Goal: Task Accomplishment & Management: Use online tool/utility

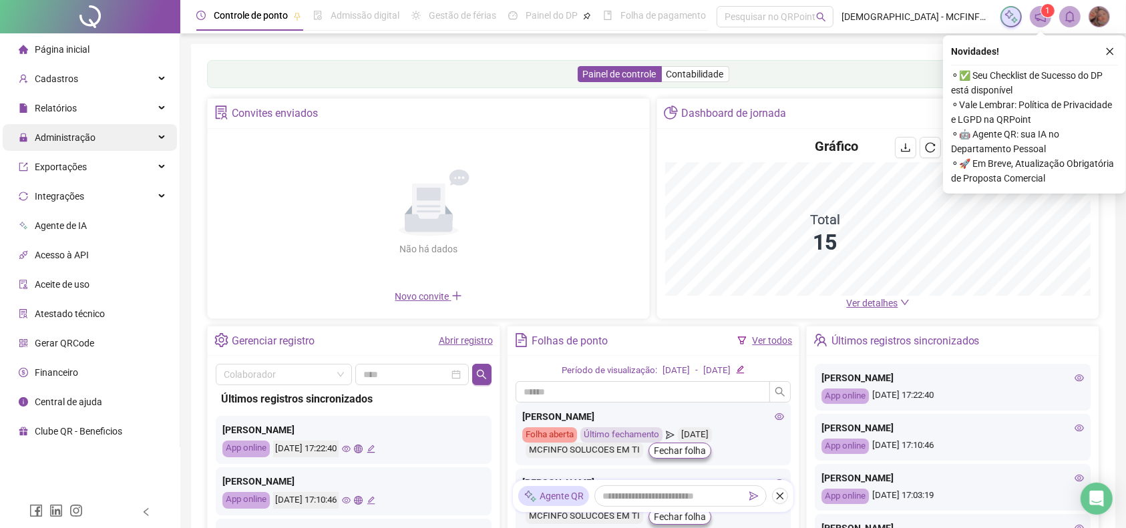
click at [57, 139] on span "Administração" at bounding box center [65, 137] width 61 height 11
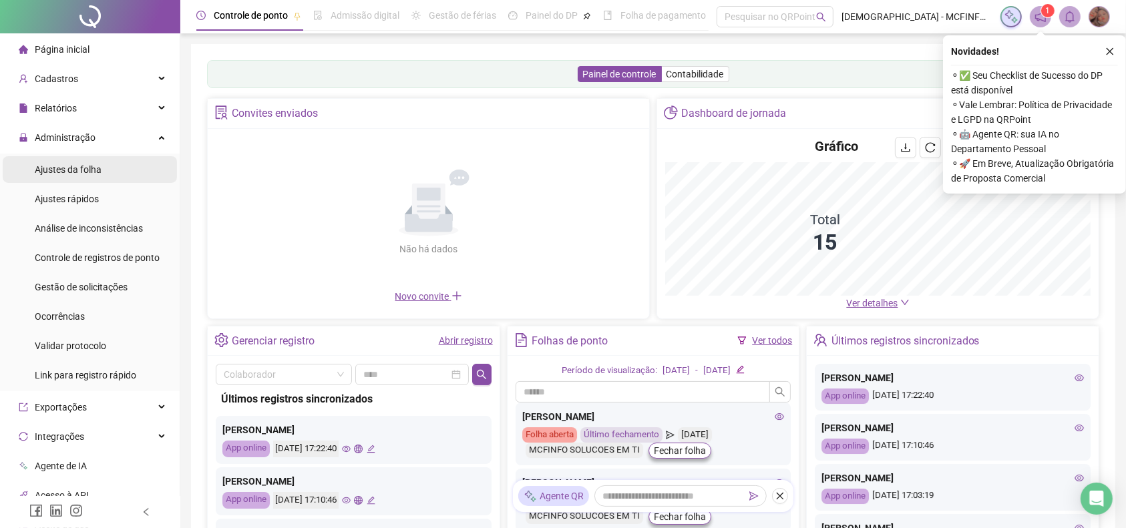
click at [55, 161] on div "Ajustes da folha" at bounding box center [68, 169] width 67 height 27
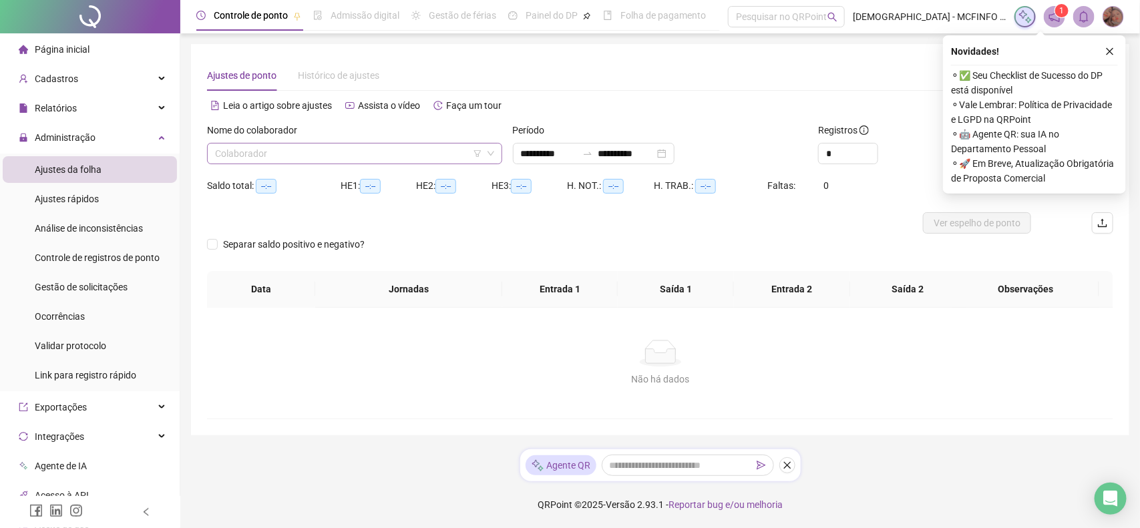
click at [224, 154] on input "search" at bounding box center [348, 154] width 267 height 20
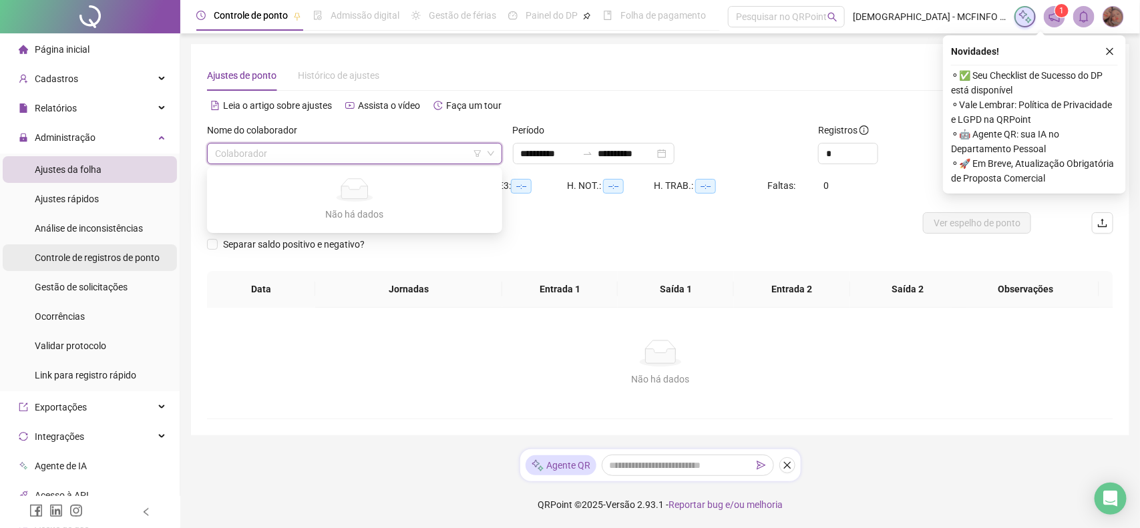
click at [55, 261] on span "Controle de registros de ponto" at bounding box center [97, 257] width 125 height 11
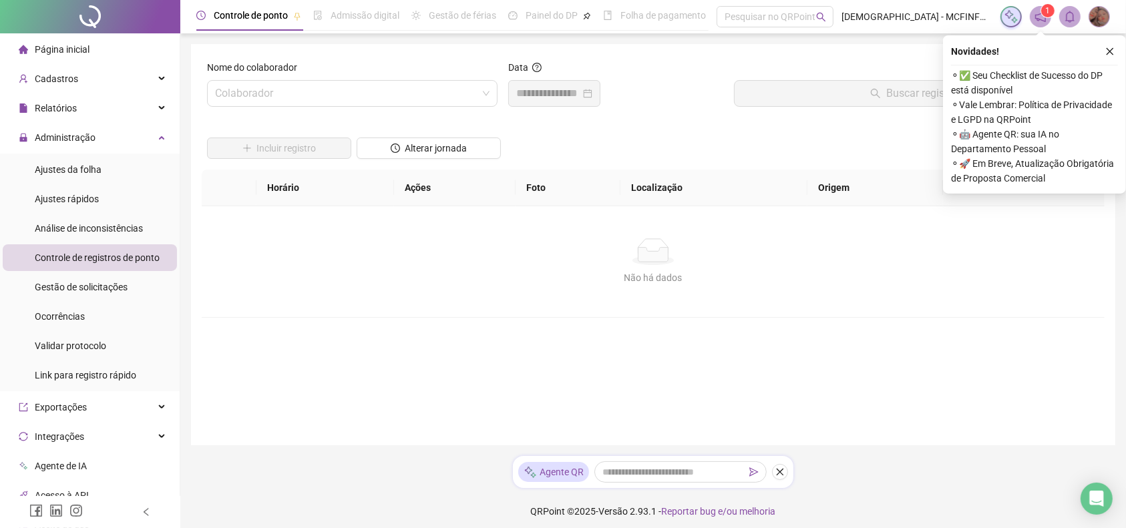
click at [95, 255] on span "Controle de registros de ponto" at bounding box center [97, 257] width 125 height 11
click at [274, 97] on input "search" at bounding box center [346, 93] width 262 height 25
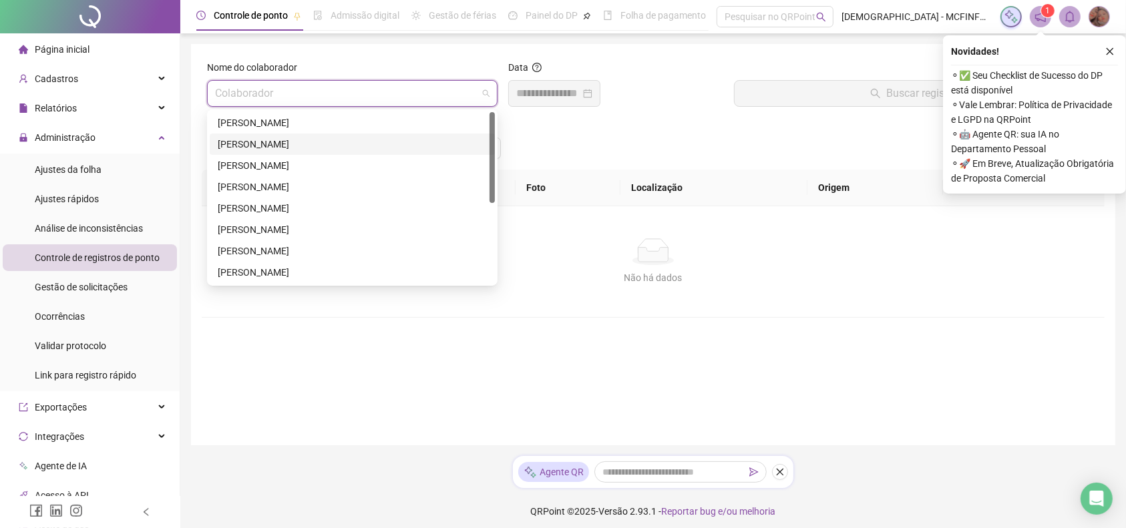
click at [270, 138] on div "[PERSON_NAME]" at bounding box center [352, 144] width 269 height 15
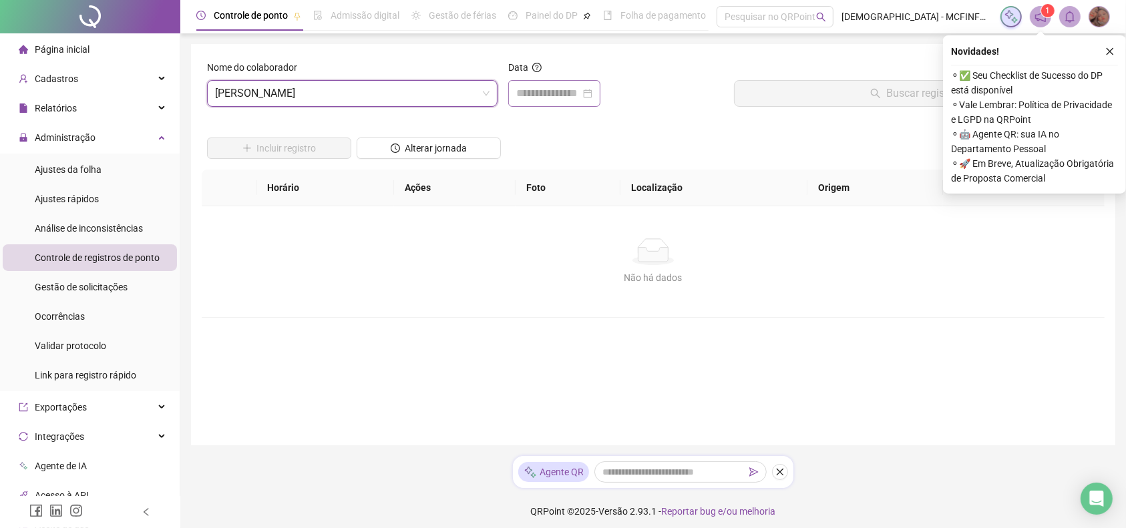
click at [592, 91] on div at bounding box center [554, 93] width 76 height 16
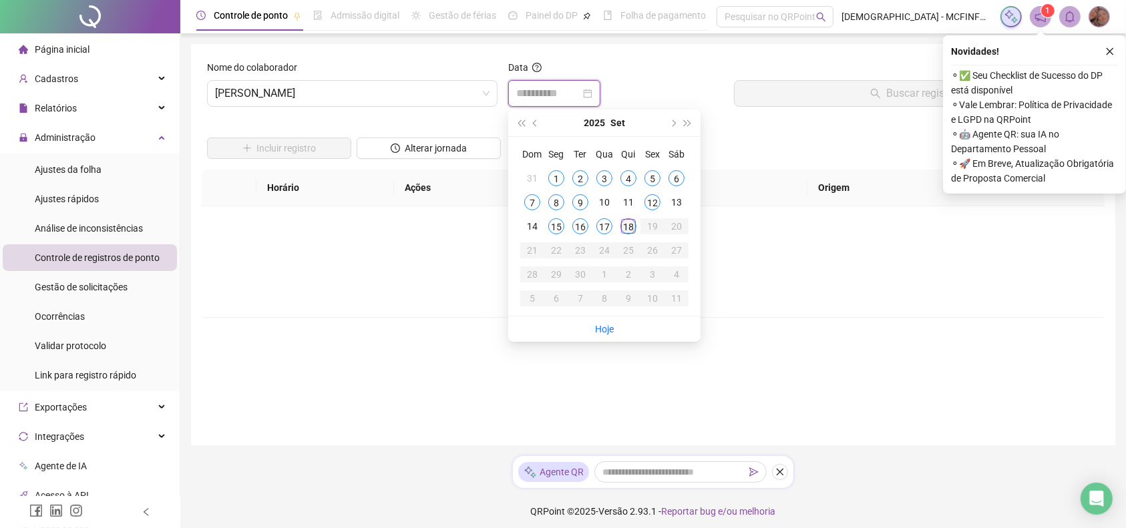
type input "**********"
click at [634, 231] on div "18" at bounding box center [628, 226] width 16 height 16
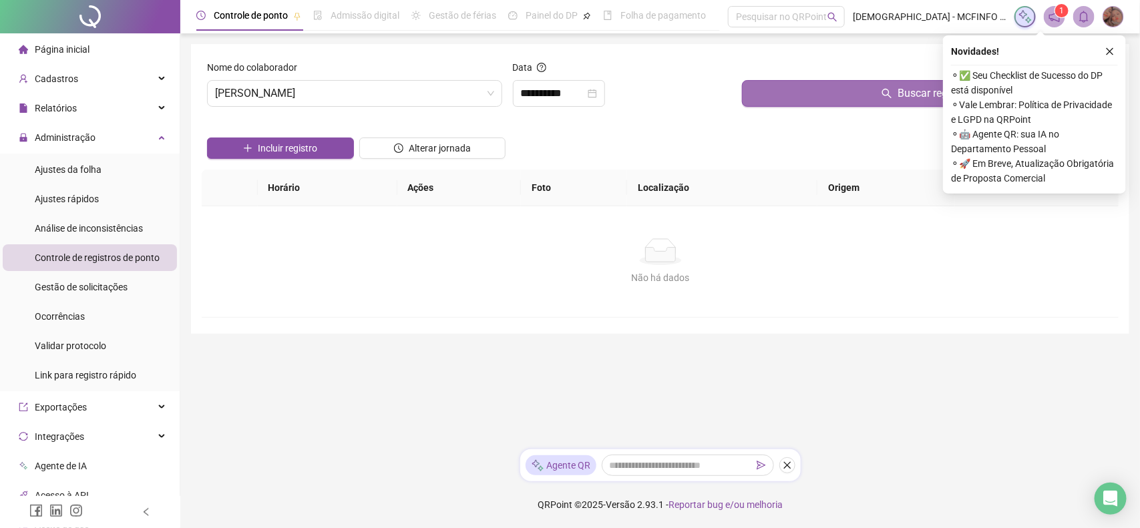
click at [913, 91] on span "Buscar registros" at bounding box center [935, 93] width 76 height 16
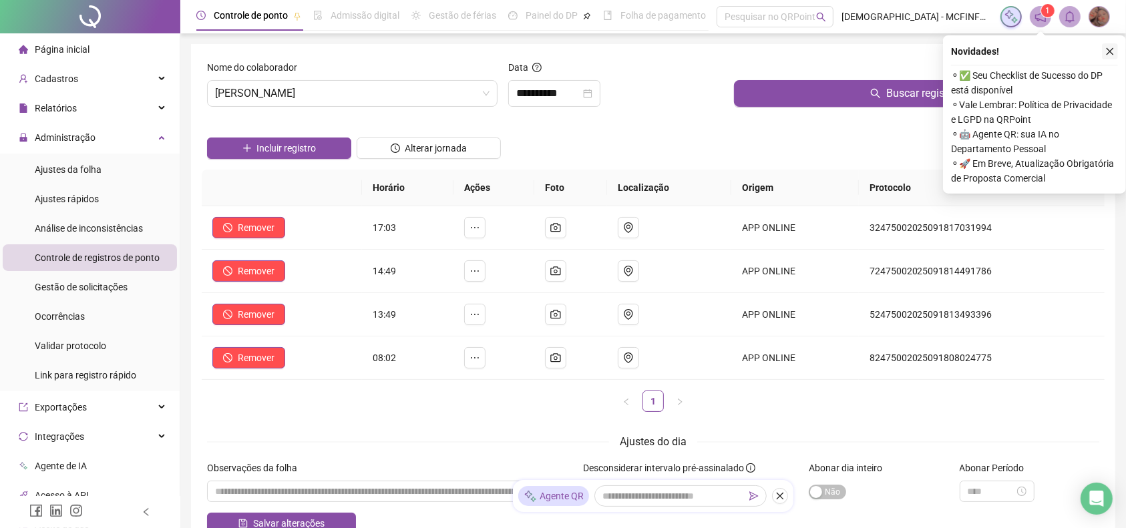
click at [1112, 52] on icon "close" at bounding box center [1109, 51] width 9 height 9
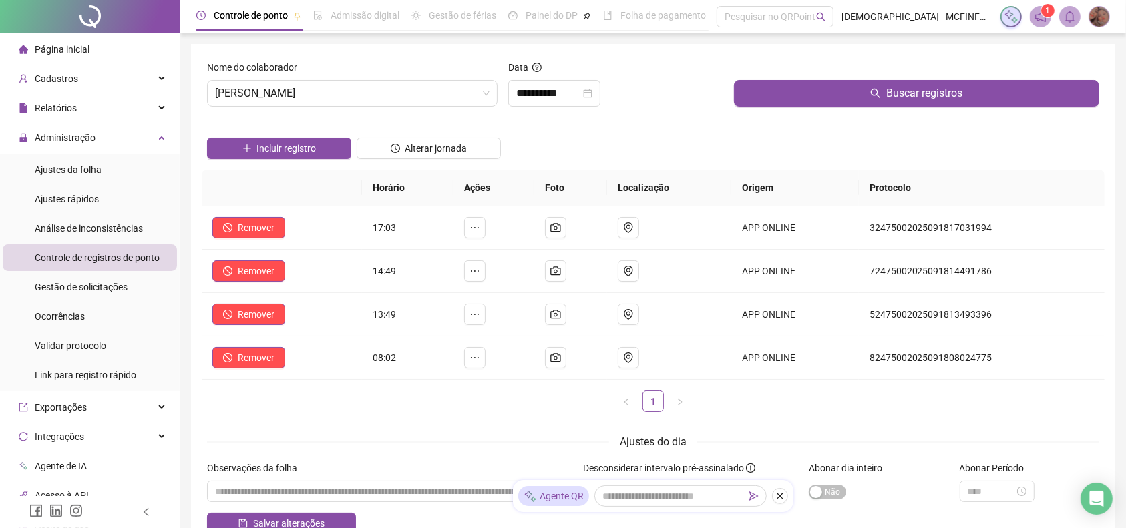
click at [648, 120] on div "Incluir registro Alterar jornada" at bounding box center [652, 143] width 897 height 52
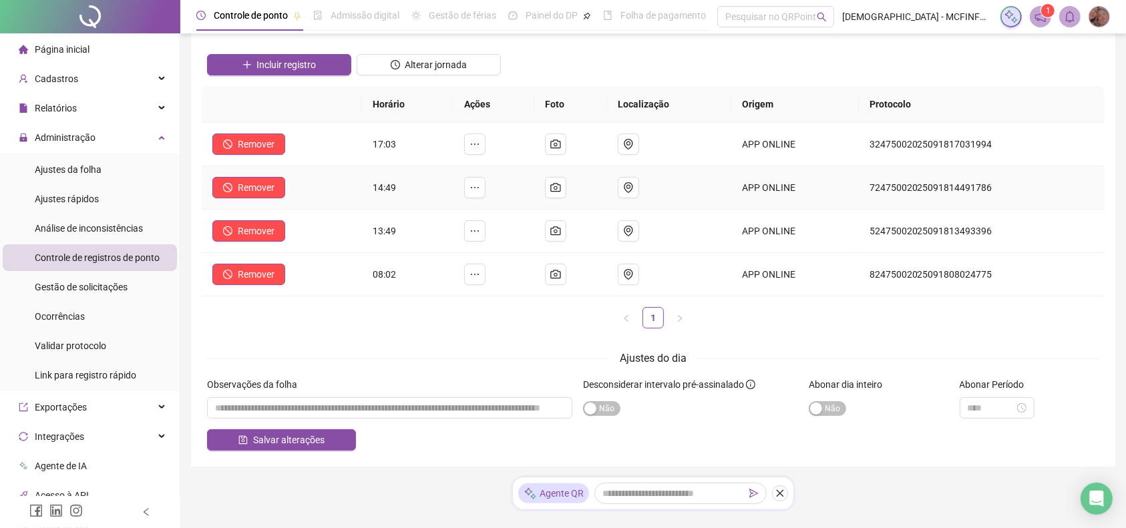
scroll to position [112, 0]
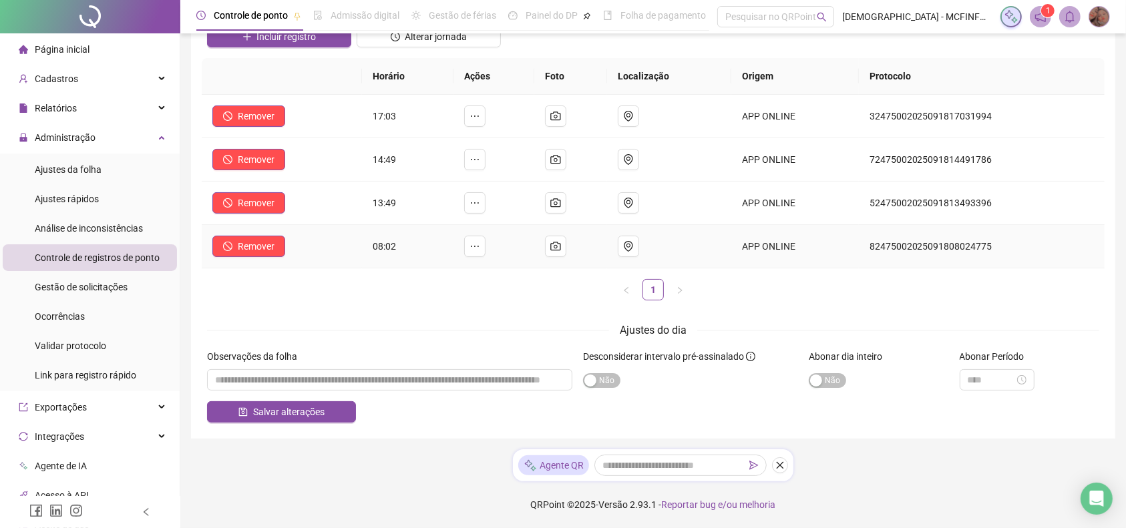
click at [379, 244] on span "08:02" at bounding box center [384, 246] width 23 height 11
click at [651, 284] on body "**********" at bounding box center [563, 153] width 1126 height 528
click at [501, 308] on div "Horário Ações Foto Localização Origem Protocolo Remover 17:03 APP ONLINE 324750…" at bounding box center [653, 184] width 903 height 253
click at [395, 477] on div "**********" at bounding box center [652, 209] width 945 height 640
